Goal: Task Accomplishment & Management: Use online tool/utility

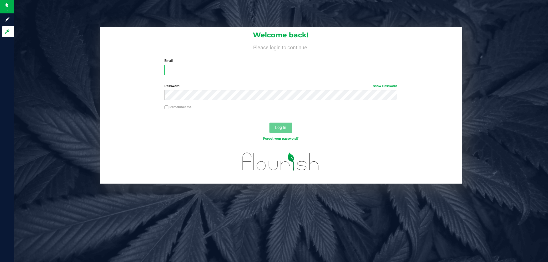
click at [197, 68] on input "Email" at bounding box center [280, 70] width 233 height 10
type input "kmozdzierz@liveparallel.com"
click at [270, 123] on button "Log In" at bounding box center [281, 128] width 23 height 10
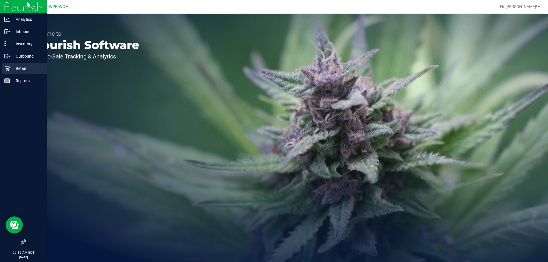
click at [9, 69] on icon at bounding box center [7, 69] width 6 height 6
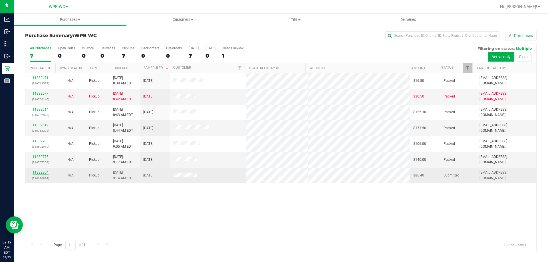
click at [46, 173] on link "11832804" at bounding box center [41, 173] width 16 height 4
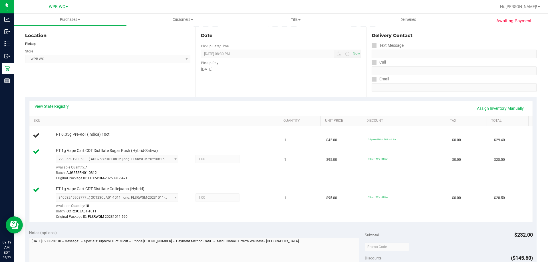
scroll to position [57, 0]
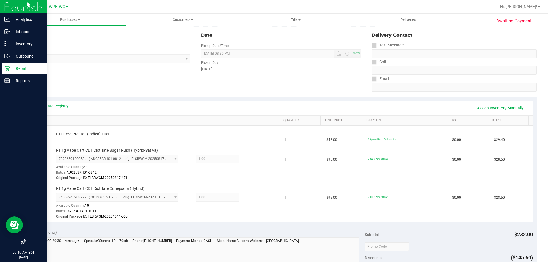
click at [9, 69] on icon at bounding box center [7, 69] width 6 height 6
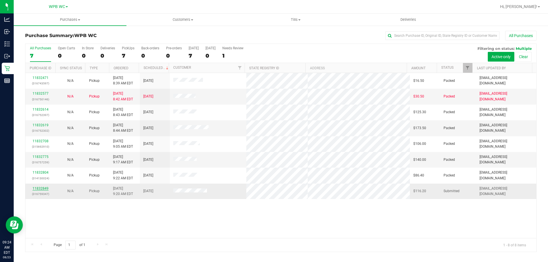
click at [47, 188] on link "11832849" at bounding box center [41, 189] width 16 height 4
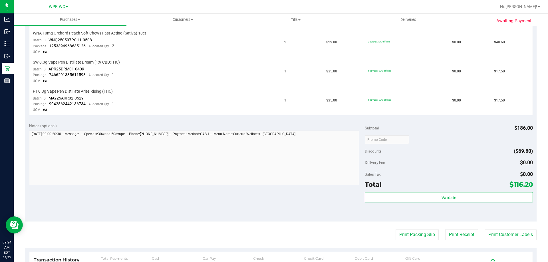
scroll to position [228, 0]
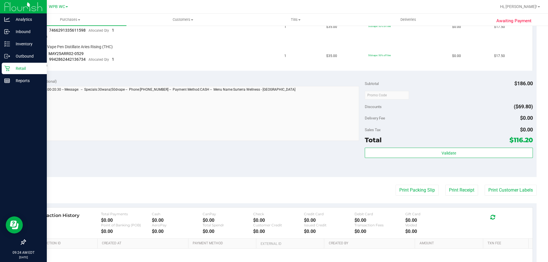
click at [33, 71] on p "Retail" at bounding box center [27, 68] width 34 height 7
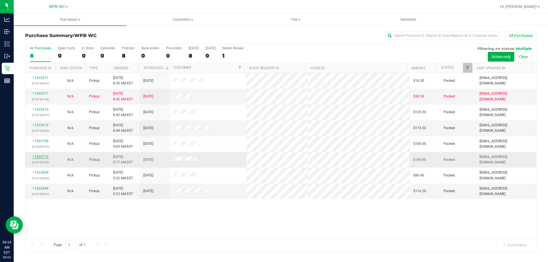
click at [45, 155] on link "11832775" at bounding box center [41, 157] width 16 height 4
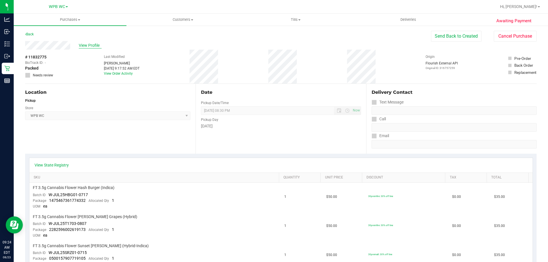
click at [93, 46] on span "View Profile" at bounding box center [90, 46] width 23 height 6
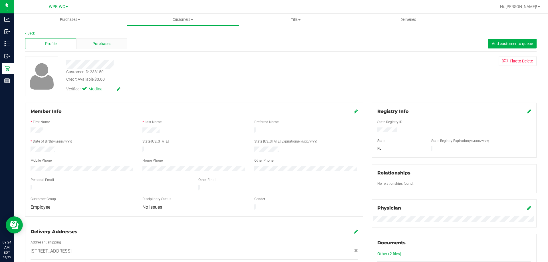
click at [99, 46] on span "Purchases" at bounding box center [102, 44] width 19 height 6
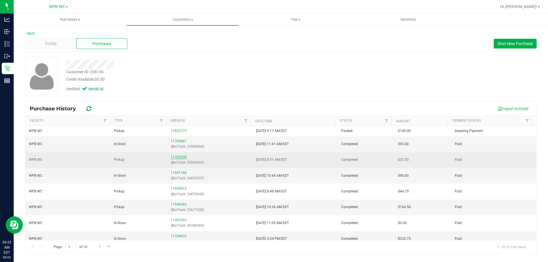
click at [178, 157] on link "11762039" at bounding box center [179, 157] width 16 height 4
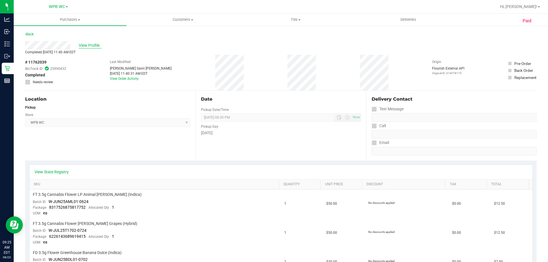
click at [93, 47] on span "View Profile" at bounding box center [90, 46] width 23 height 6
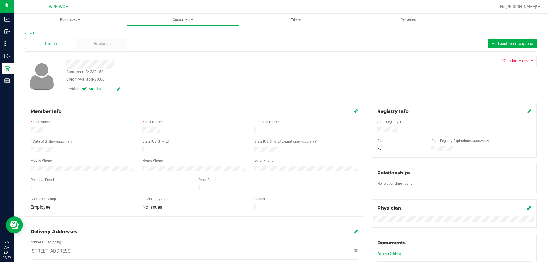
drag, startPoint x: 91, startPoint y: 37, endPoint x: 92, endPoint y: 41, distance: 3.5
click at [91, 38] on div "Profile Purchases Add customer to queue" at bounding box center [281, 44] width 512 height 16
click at [96, 45] on span "Purchases" at bounding box center [102, 44] width 19 height 6
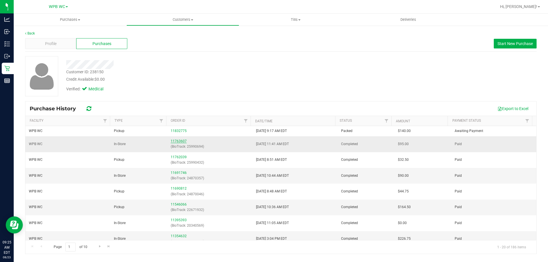
click at [179, 140] on link "11763607" at bounding box center [179, 141] width 16 height 4
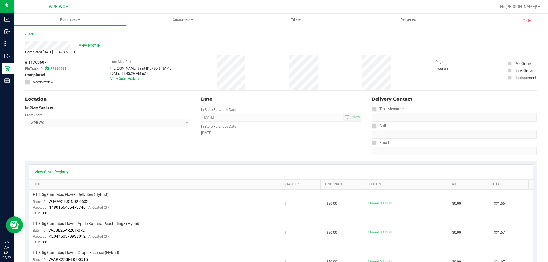
click at [83, 46] on span "View Profile" at bounding box center [90, 46] width 23 height 6
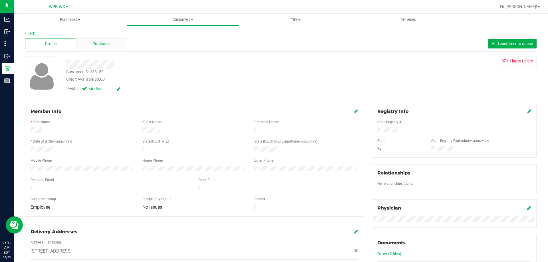
click at [85, 48] on div "Purchases" at bounding box center [101, 43] width 51 height 11
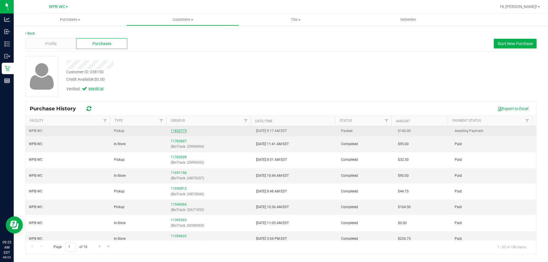
click at [173, 129] on link "11832775" at bounding box center [179, 131] width 16 height 4
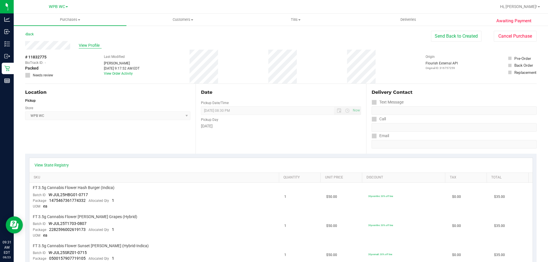
click at [84, 45] on span "View Profile" at bounding box center [90, 46] width 23 height 6
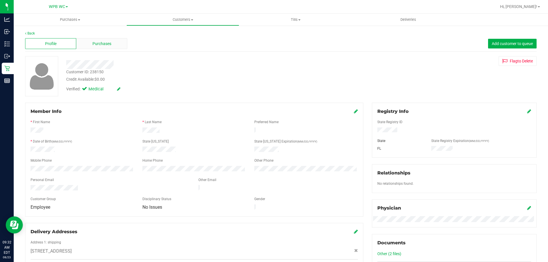
click at [109, 47] on div "Purchases" at bounding box center [101, 43] width 51 height 11
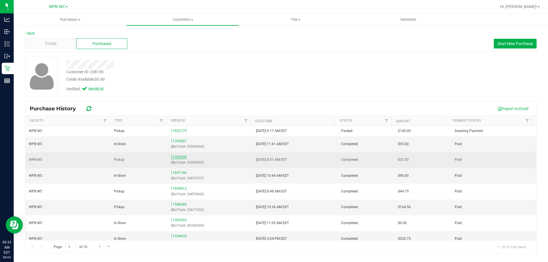
click at [179, 155] on link "11762039" at bounding box center [179, 157] width 16 height 4
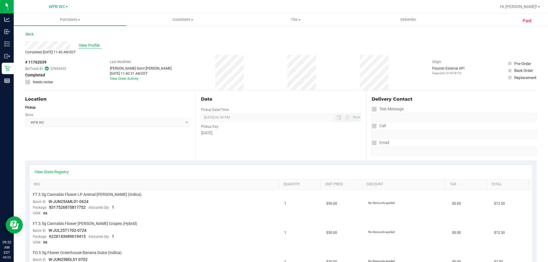
click at [80, 45] on span "View Profile" at bounding box center [90, 46] width 23 height 6
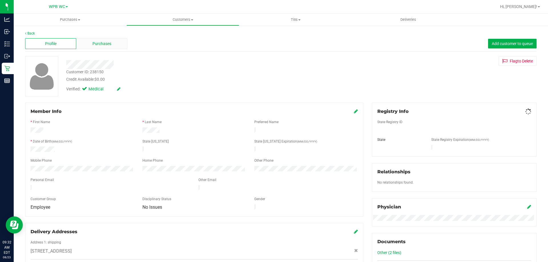
click at [83, 48] on div "Purchases" at bounding box center [101, 43] width 51 height 11
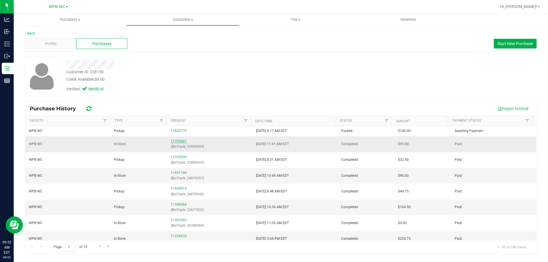
click at [181, 142] on link "11763607" at bounding box center [179, 141] width 16 height 4
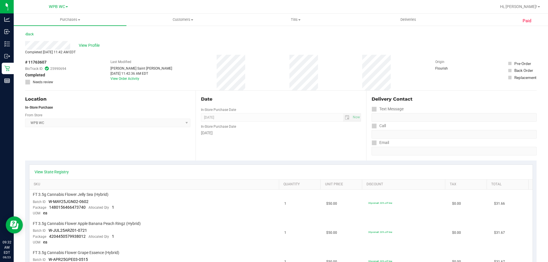
scroll to position [29, 0]
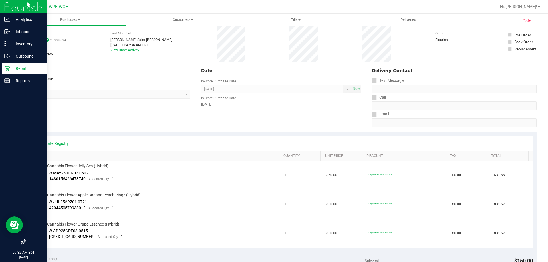
click at [12, 70] on p "Retail" at bounding box center [27, 68] width 34 height 7
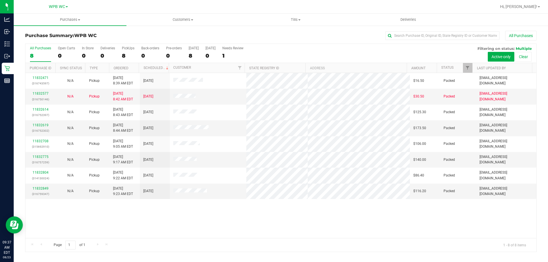
click at [40, 54] on div "8" at bounding box center [40, 56] width 21 height 7
click at [0, 0] on input "All Purchases 8" at bounding box center [0, 0] width 0 height 0
click at [47, 92] on link "11832577" at bounding box center [41, 94] width 16 height 4
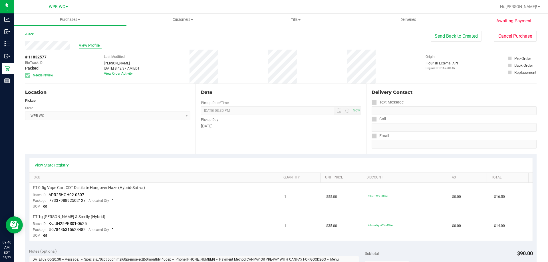
click at [86, 45] on span "View Profile" at bounding box center [90, 46] width 23 height 6
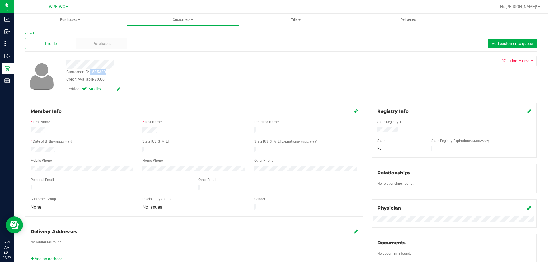
drag, startPoint x: 91, startPoint y: 71, endPoint x: 108, endPoint y: 73, distance: 17.6
click at [108, 73] on div "Customer ID: 1585380 Credit Available: $0.00" at bounding box center [192, 75] width 260 height 13
copy div "1585380"
drag, startPoint x: 20, startPoint y: 64, endPoint x: 44, endPoint y: 65, distance: 23.5
click at [20, 64] on div "Back Profile Purchases Add customer to queue Customer ID: 1585380 Credit Availa…" at bounding box center [281, 219] width 535 height 388
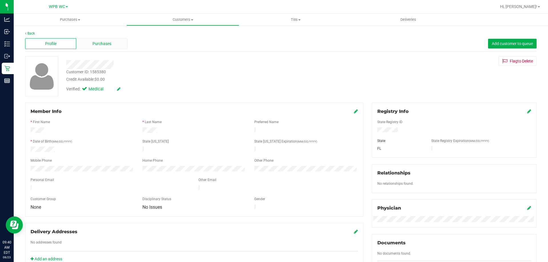
click at [89, 44] on div "Purchases" at bounding box center [101, 43] width 51 height 11
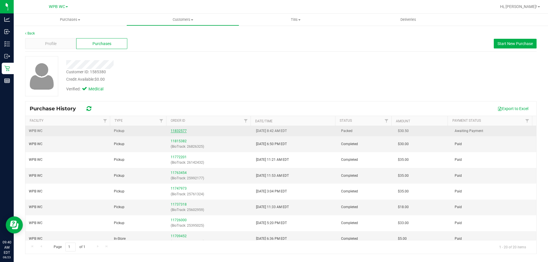
click at [174, 131] on link "11832577" at bounding box center [179, 131] width 16 height 4
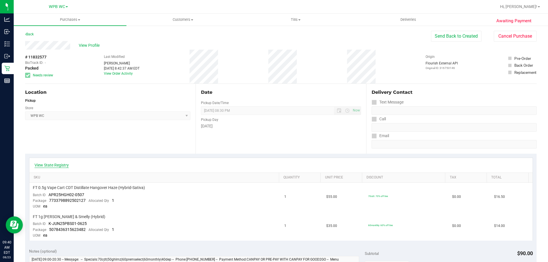
click at [68, 165] on link "View State Registry" at bounding box center [52, 165] width 34 height 6
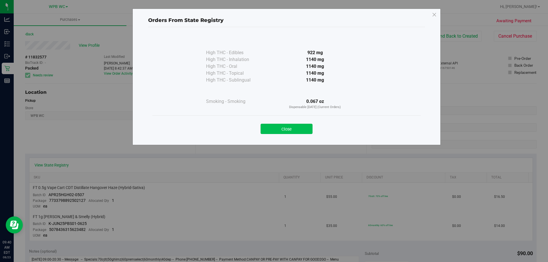
click at [287, 131] on button "Close" at bounding box center [287, 129] width 52 height 10
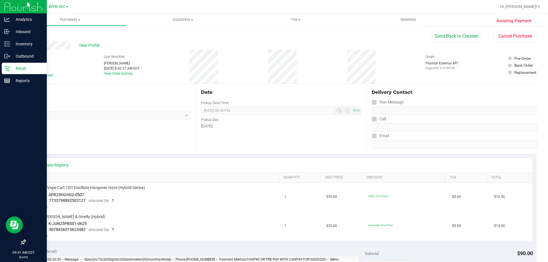
click at [15, 67] on p "Retail" at bounding box center [27, 68] width 34 height 7
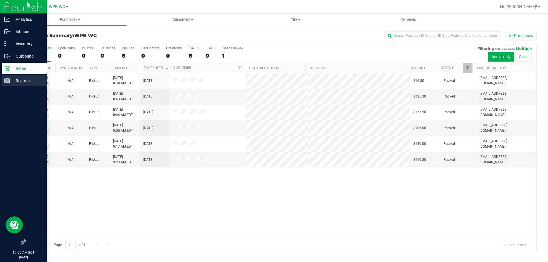
click at [9, 82] on icon at bounding box center [7, 81] width 6 height 6
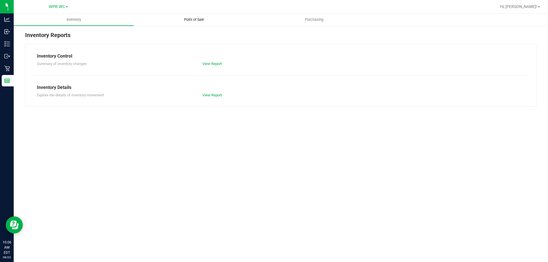
click at [185, 17] on uib-tab-heading "Point of Sale" at bounding box center [194, 19] width 120 height 11
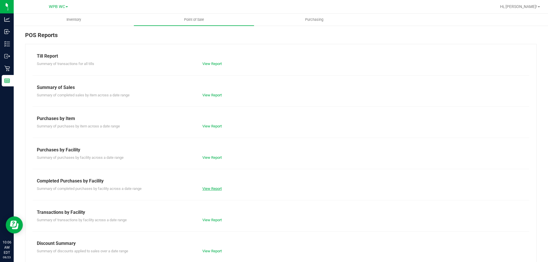
click at [209, 191] on link "View Report" at bounding box center [211, 189] width 19 height 4
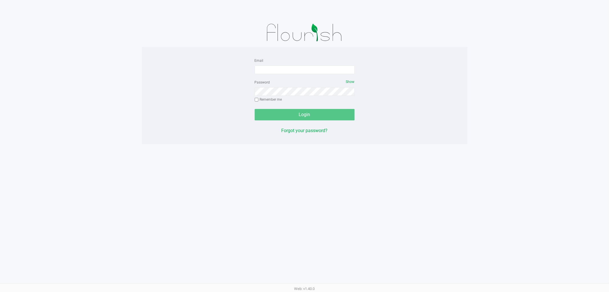
click at [307, 64] on div "Email" at bounding box center [305, 65] width 100 height 17
click at [308, 69] on input "Email" at bounding box center [305, 69] width 100 height 9
type input "kmozdzierz@liveparallel.com"
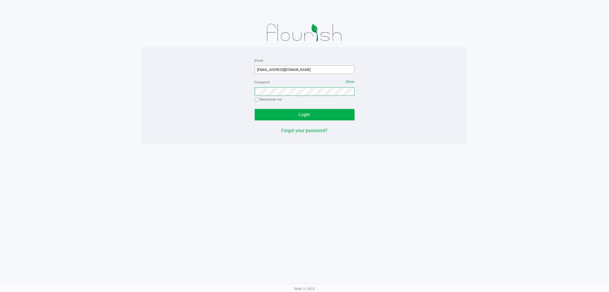
click at [255, 109] on button "Login" at bounding box center [305, 114] width 100 height 11
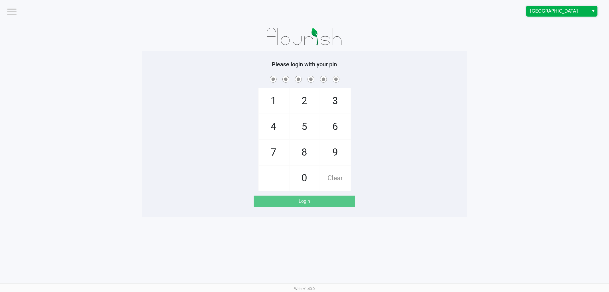
click at [559, 9] on span "Boynton Beach WC" at bounding box center [558, 11] width 56 height 7
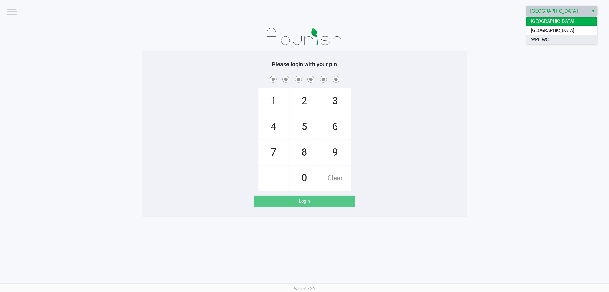
click at [543, 41] on span "WPB WC" at bounding box center [540, 39] width 18 height 7
checkbox input "true"
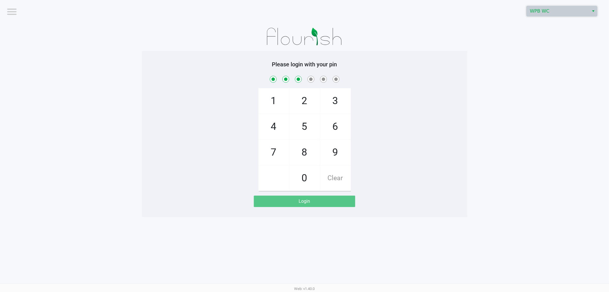
checkbox input "true"
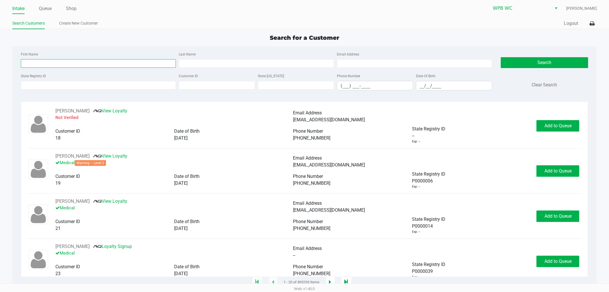
click at [79, 65] on input "First Name" at bounding box center [98, 63] width 155 height 9
type input "aaron"
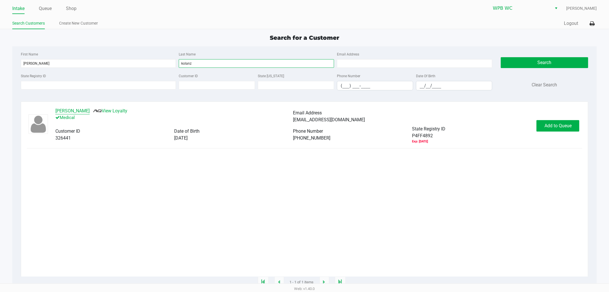
type input "kolanz"
click at [76, 112] on button "Aaron Kolanz" at bounding box center [72, 110] width 34 height 7
